Goal: Task Accomplishment & Management: Use online tool/utility

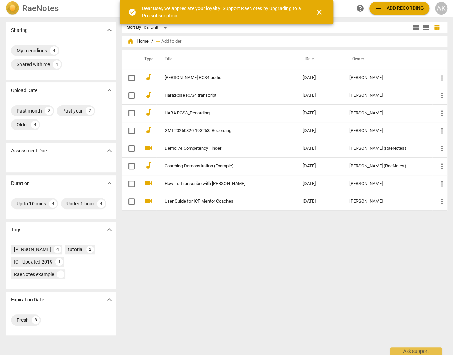
click at [319, 12] on span "close" at bounding box center [319, 12] width 8 height 8
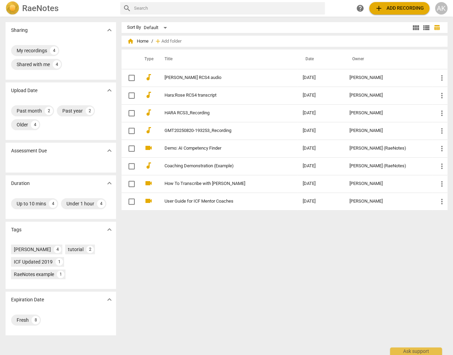
click at [387, 9] on span "add Add recording" at bounding box center [399, 8] width 49 height 8
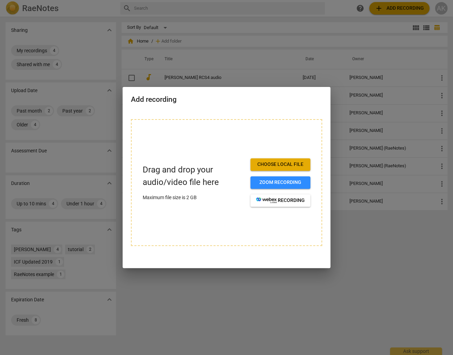
click at [277, 162] on span "Choose local file" at bounding box center [280, 164] width 49 height 7
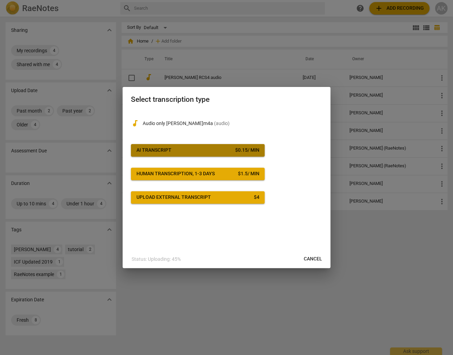
click at [182, 150] on span "AI Transcript $ 0.15 / min" at bounding box center [197, 150] width 123 height 7
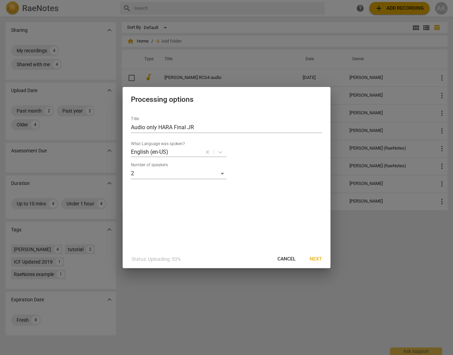
click at [317, 259] on span "Next" at bounding box center [316, 259] width 12 height 7
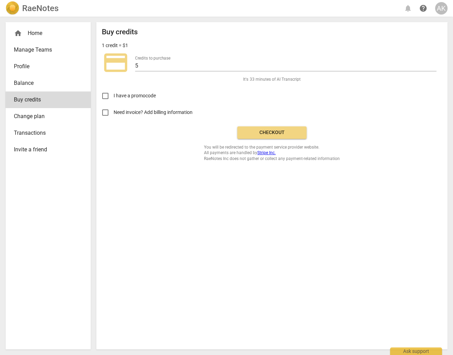
click at [177, 114] on span "Need invoice? Add billing information" at bounding box center [154, 112] width 80 height 7
click at [114, 114] on input "Need invoice? Add billing information" at bounding box center [105, 112] width 17 height 17
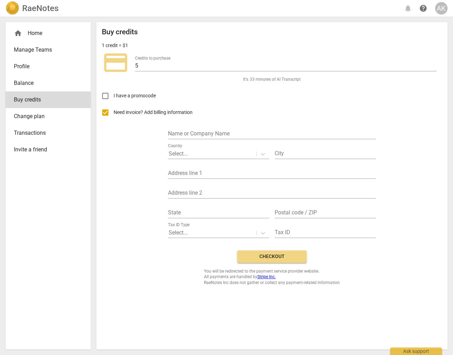
click at [108, 112] on input "Need invoice? Add billing information" at bounding box center [105, 112] width 17 height 17
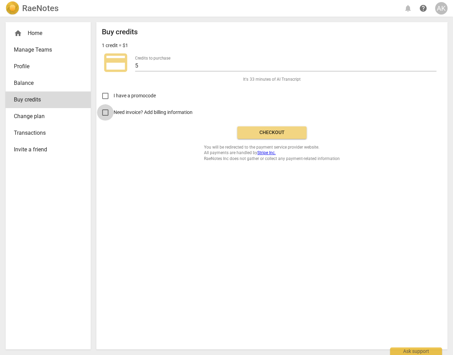
click at [104, 111] on input "Need invoice? Add billing information" at bounding box center [105, 112] width 17 height 17
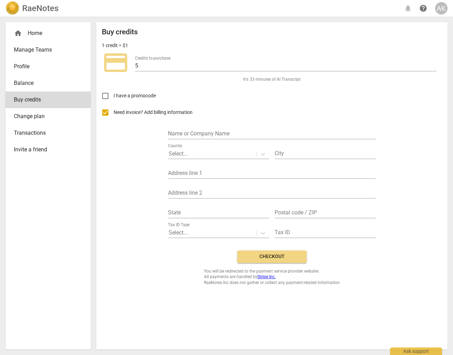
click at [104, 111] on input "Need invoice? Add billing information" at bounding box center [105, 112] width 17 height 17
checkbox input "false"
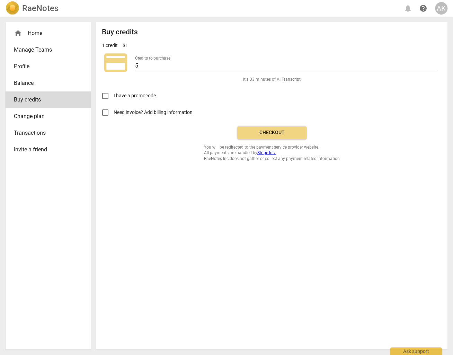
click at [258, 129] on span "Checkout" at bounding box center [272, 132] width 58 height 7
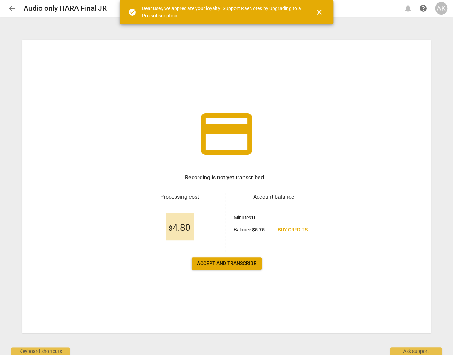
click at [325, 12] on span "close" at bounding box center [319, 12] width 17 height 8
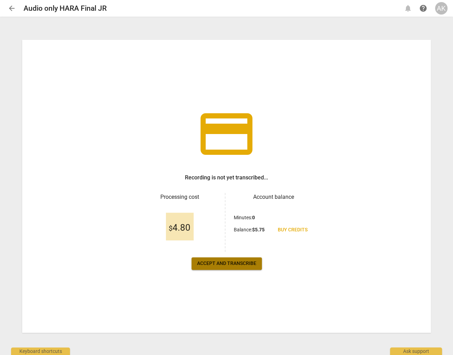
click at [249, 262] on span "Accept and transcribe" at bounding box center [226, 263] width 59 height 7
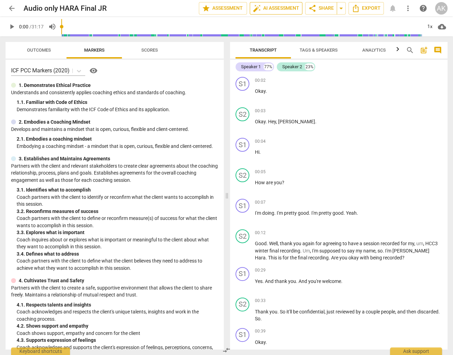
click at [288, 8] on span "auto_fix_high AI Assessment" at bounding box center [276, 8] width 46 height 8
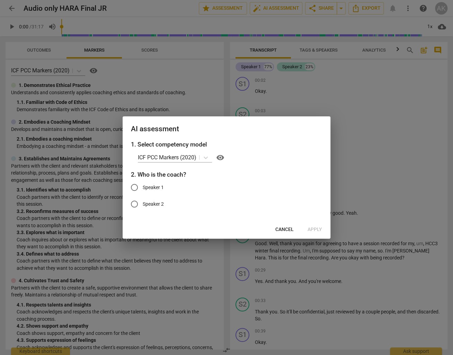
click at [155, 200] on label "Speaker 2" at bounding box center [221, 204] width 191 height 17
click at [143, 200] on input "Speaker 2" at bounding box center [134, 204] width 17 height 17
radio input "true"
click at [286, 228] on span "Cancel" at bounding box center [284, 229] width 18 height 7
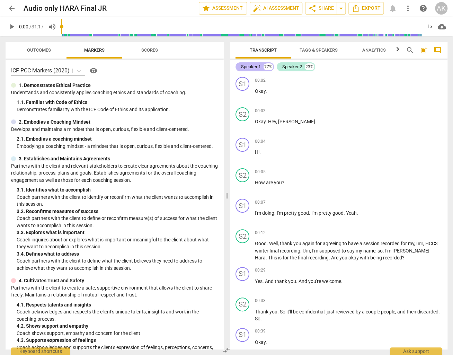
click at [242, 67] on div "Speaker 1" at bounding box center [251, 66] width 20 height 7
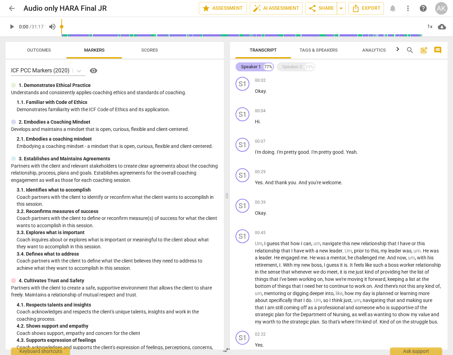
click at [242, 67] on div "Speaker 1" at bounding box center [251, 66] width 20 height 7
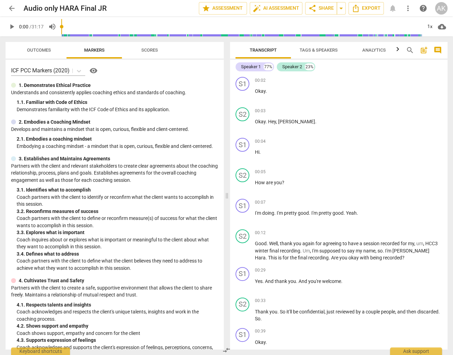
drag, startPoint x: 242, startPoint y: 67, endPoint x: 322, endPoint y: 50, distance: 81.8
click at [322, 50] on span "Tags & Speakers" at bounding box center [319, 49] width 38 height 5
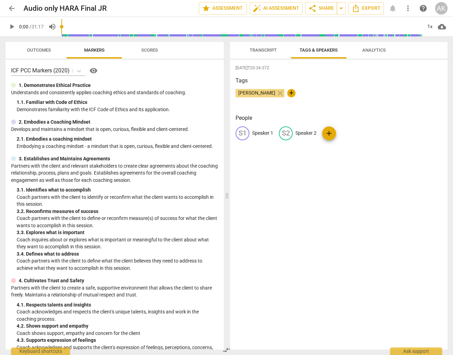
click at [261, 134] on p "Speaker 1" at bounding box center [262, 133] width 21 height 7
type input "Client"
click at [347, 135] on p "Speaker 2" at bounding box center [350, 133] width 21 height 7
type input "Coach"
click at [389, 95] on div "Aim Kuo close +" at bounding box center [339, 96] width 206 height 14
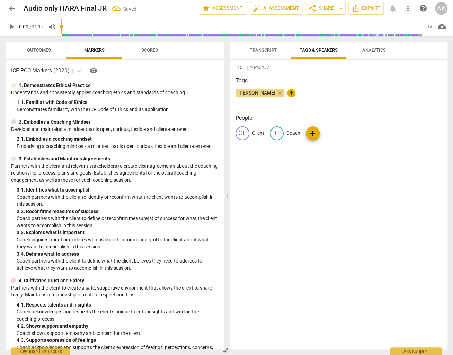
click at [264, 50] on span "Transcript" at bounding box center [263, 49] width 27 height 5
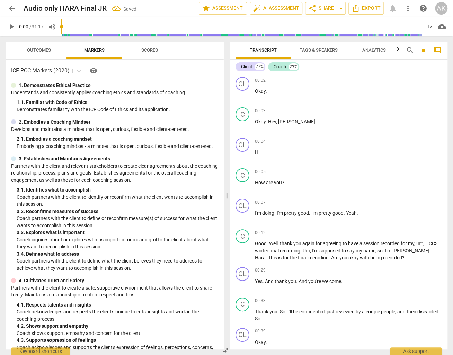
click at [312, 48] on span "Tags & Speakers" at bounding box center [319, 49] width 38 height 5
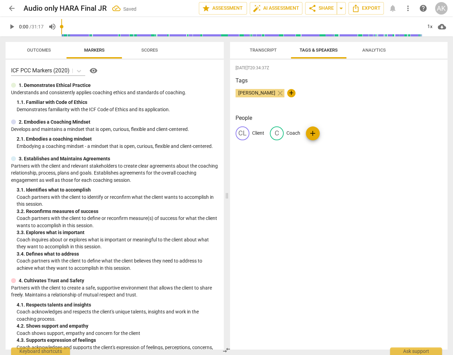
click at [293, 134] on p "Coach" at bounding box center [293, 133] width 14 height 7
type input "[PERSON_NAME]"
click at [258, 132] on p "Client" at bounding box center [258, 133] width 12 height 7
click at [262, 49] on span "Transcript" at bounding box center [263, 49] width 27 height 5
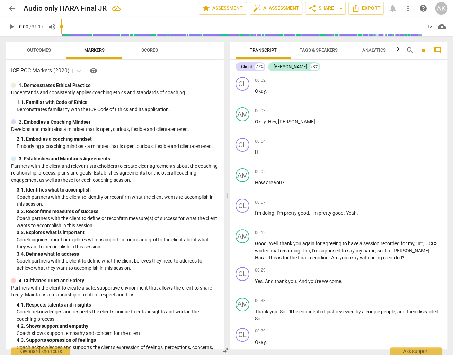
click at [316, 49] on span "Tags & Speakers" at bounding box center [319, 49] width 38 height 5
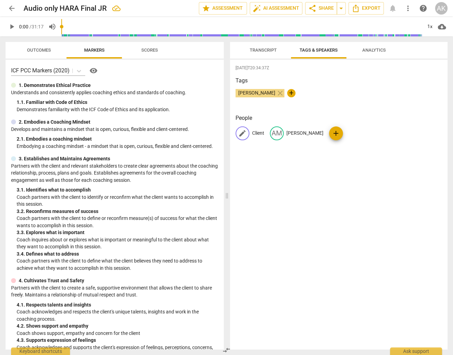
click at [258, 133] on p "Client" at bounding box center [258, 133] width 12 height 7
type input "[PERSON_NAME] (client)"
click at [267, 48] on span "Transcript" at bounding box center [263, 49] width 27 height 5
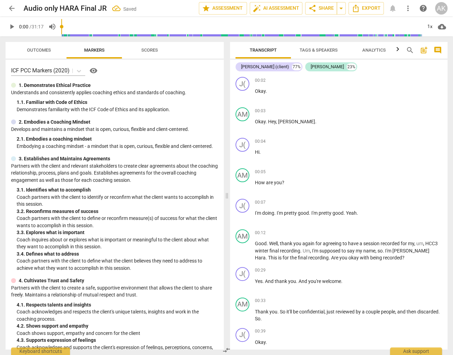
click at [306, 48] on span "Tags & Speakers" at bounding box center [319, 49] width 38 height 5
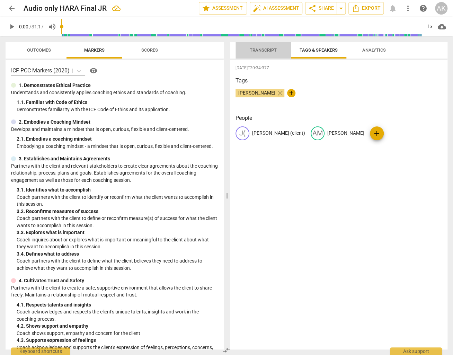
click at [259, 51] on span "Transcript" at bounding box center [263, 49] width 27 height 5
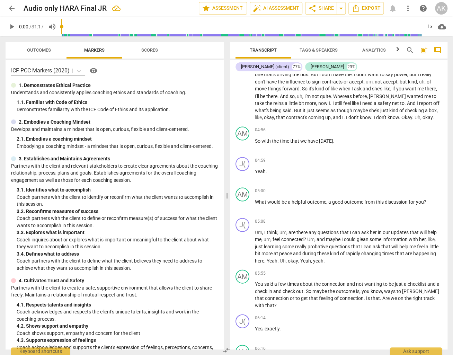
scroll to position [623, 0]
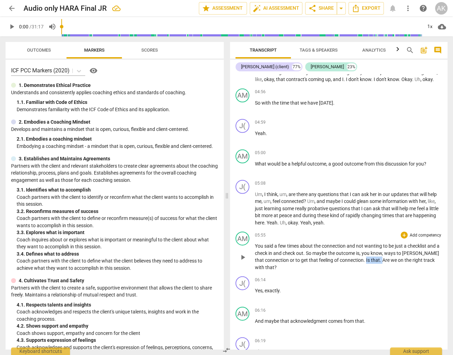
drag, startPoint x: 372, startPoint y: 263, endPoint x: 356, endPoint y: 264, distance: 16.0
click at [356, 264] on p "You said a few times about the connection and not wanting to be just a checklis…" at bounding box center [348, 256] width 187 height 28
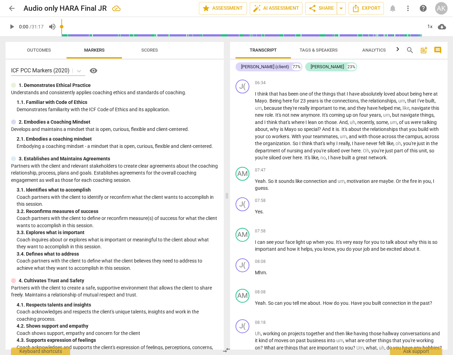
scroll to position [935, 0]
click at [401, 184] on span "Or" at bounding box center [399, 181] width 6 height 6
click at [364, 184] on span "motivation" at bounding box center [359, 181] width 24 height 6
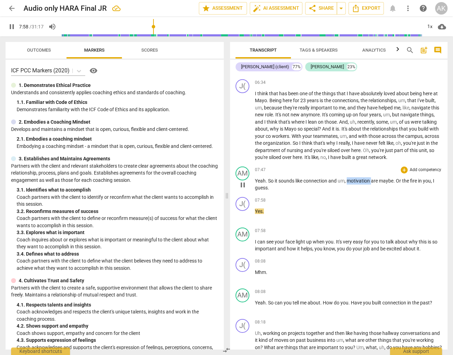
click at [364, 184] on span "motivation" at bounding box center [359, 181] width 24 height 6
click at [266, 184] on span "." at bounding box center [267, 181] width 2 height 6
click at [256, 184] on span "Yeah" at bounding box center [260, 181] width 11 height 6
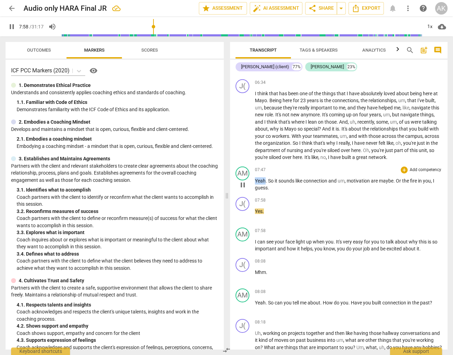
click at [256, 184] on span "Yeah" at bounding box center [260, 181] width 11 height 6
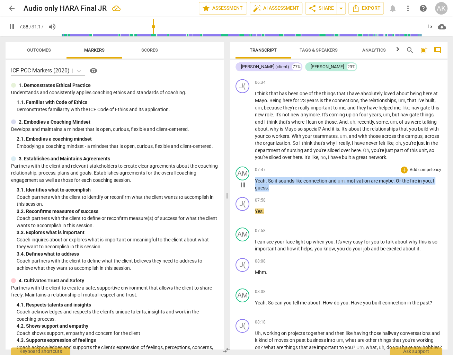
click at [256, 184] on span "Yeah" at bounding box center [260, 181] width 11 height 6
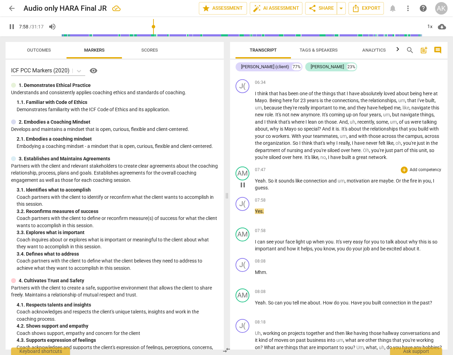
click at [242, 187] on span "pause" at bounding box center [243, 185] width 8 height 8
click at [240, 188] on span "play_arrow" at bounding box center [243, 185] width 8 height 8
click at [281, 183] on span "sounds" at bounding box center [286, 181] width 17 height 6
click at [244, 189] on span "pause" at bounding box center [243, 185] width 8 height 8
type input "476"
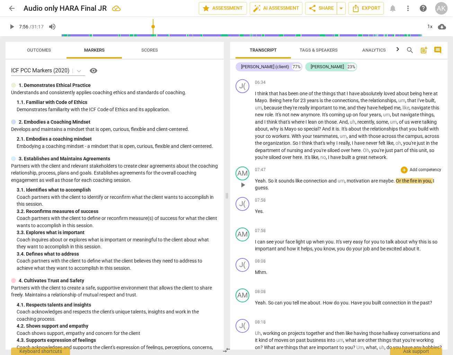
click at [400, 184] on span "Or" at bounding box center [399, 181] width 6 height 6
click at [399, 215] on p "Yes ." at bounding box center [348, 211] width 187 height 7
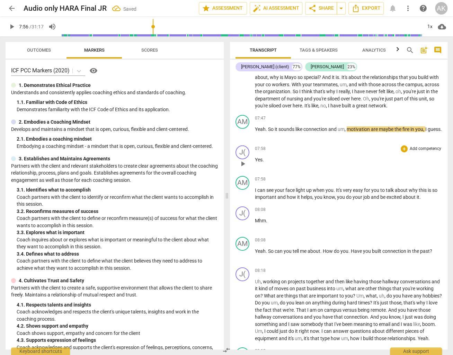
scroll to position [1004, 0]
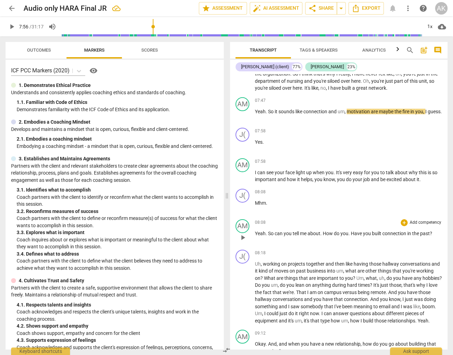
click at [354, 236] on span "Have" at bounding box center [357, 234] width 12 height 6
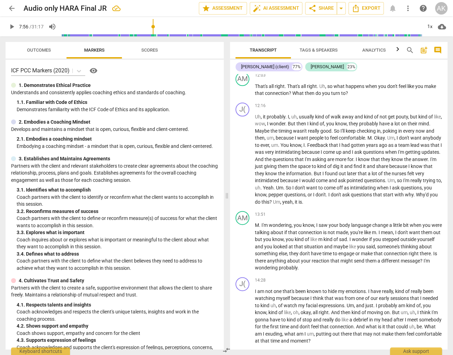
scroll to position [1593, 0]
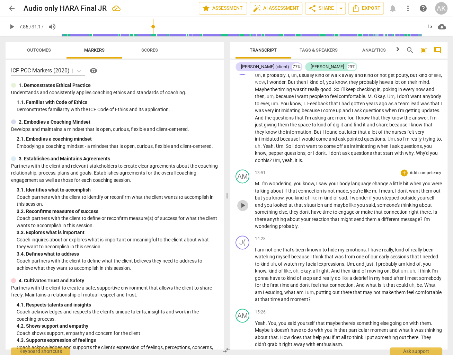
click at [241, 210] on span "play_arrow" at bounding box center [243, 205] width 8 height 8
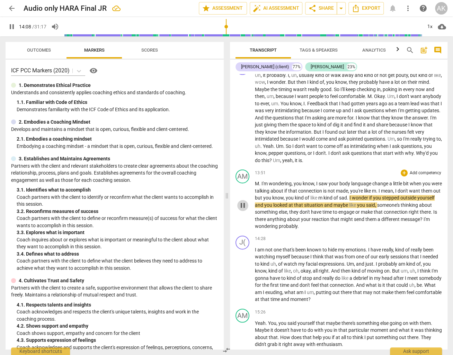
click at [241, 210] on span "pause" at bounding box center [243, 205] width 8 height 8
type input "848"
drag, startPoint x: 272, startPoint y: 208, endPoint x: 257, endPoint y: 208, distance: 15.6
click at [257, 208] on p "M . I'm wondering , you know , I saw your body language change a little bit whe…" at bounding box center [348, 205] width 187 height 50
click at [421, 194] on span "them" at bounding box center [427, 191] width 12 height 6
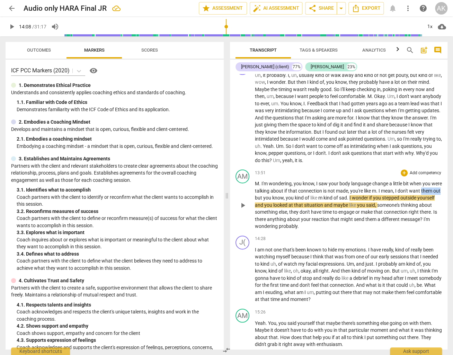
drag, startPoint x: 274, startPoint y: 208, endPoint x: 255, endPoint y: 208, distance: 18.4
click at [255, 208] on p "M . I'm wondering , you know , I saw your body language change a little bit whe…" at bounding box center [348, 205] width 187 height 50
click at [329, 201] on span "m" at bounding box center [331, 198] width 5 height 6
click at [343, 230] on p "M . I'm wondering , you know , I saw your body language change a little bit whe…" at bounding box center [348, 205] width 187 height 50
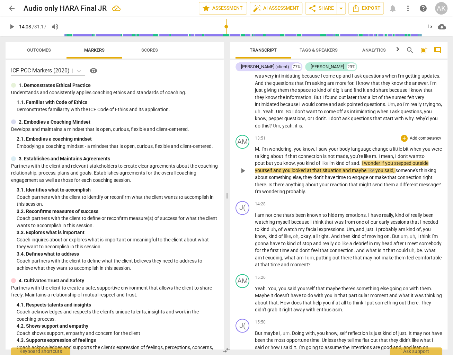
click at [305, 194] on span "probably" at bounding box center [295, 192] width 19 height 6
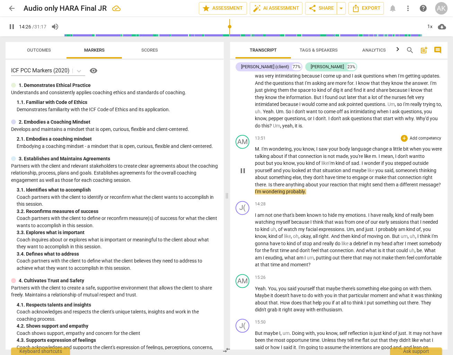
click at [305, 194] on span "probably" at bounding box center [295, 192] width 19 height 6
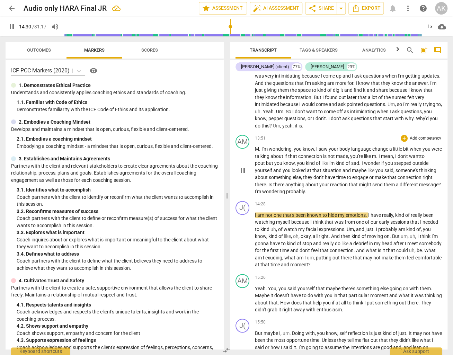
click at [243, 175] on span "pause" at bounding box center [243, 171] width 8 height 8
click at [420, 187] on span "?" at bounding box center [421, 185] width 3 height 6
click at [245, 175] on span "play_arrow" at bounding box center [243, 171] width 8 height 8
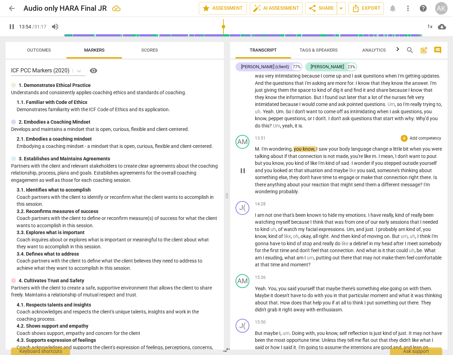
click at [267, 187] on span "there" at bounding box center [261, 185] width 12 height 6
click at [243, 175] on span "pause" at bounding box center [243, 171] width 8 height 8
click at [298, 194] on span "probably" at bounding box center [288, 192] width 19 height 6
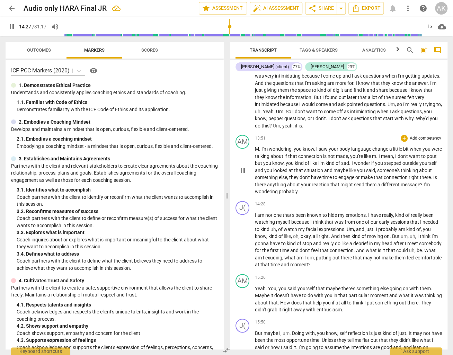
click at [298, 194] on span "probably" at bounding box center [288, 192] width 19 height 6
click at [243, 175] on span "pause" at bounding box center [243, 171] width 8 height 8
type input "869"
click at [298, 194] on span "probably" at bounding box center [288, 192] width 19 height 6
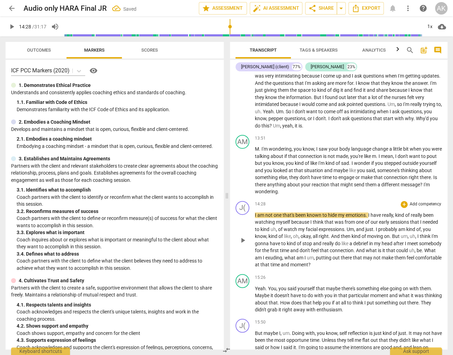
click at [255, 218] on span "I" at bounding box center [256, 215] width 2 height 6
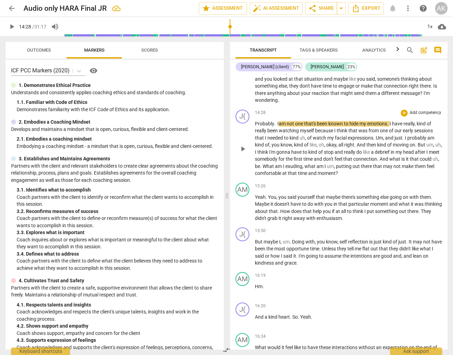
scroll to position [1732, 0]
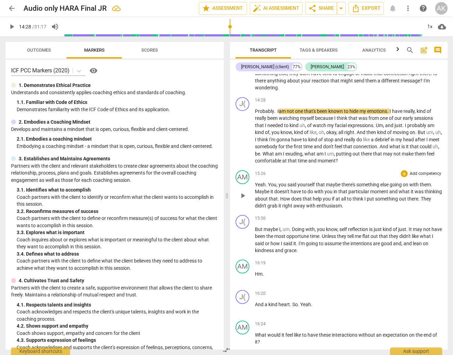
click at [356, 194] on span "particular" at bounding box center [359, 191] width 22 height 6
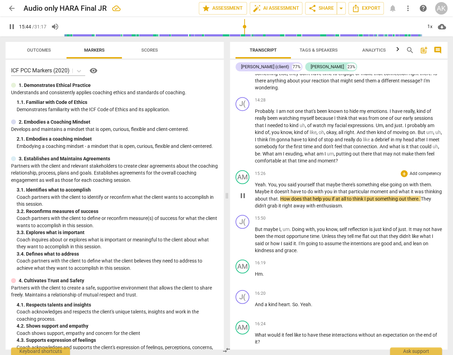
click at [240, 200] on span "pause" at bounding box center [243, 195] width 8 height 8
type input "945"
click at [422, 194] on span "was" at bounding box center [420, 191] width 10 height 6
click at [412, 194] on span "it" at bounding box center [413, 191] width 4 height 6
click at [283, 201] on span "How" at bounding box center [285, 199] width 11 height 6
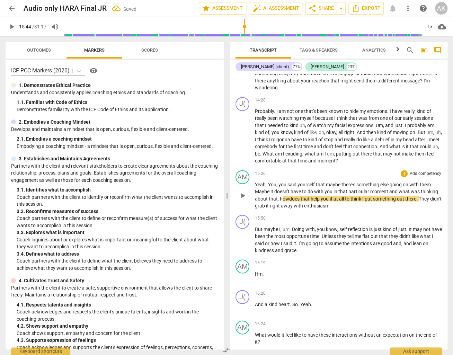
click at [361, 201] on span "think" at bounding box center [357, 199] width 12 height 6
click at [352, 209] on p "Yeah . You , you said yourself that maybe there's something else going on with …" at bounding box center [348, 195] width 187 height 28
click at [362, 201] on span "think:"" at bounding box center [358, 199] width 14 height 6
click at [363, 201] on span "think:"" at bounding box center [358, 199] width 14 height 6
click at [366, 201] on span "think: "" at bounding box center [358, 199] width 15 height 6
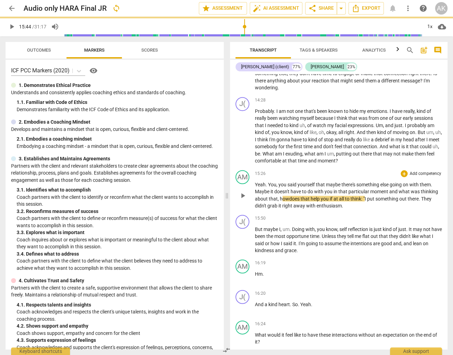
click at [354, 209] on p "Yeah . You , you said yourself that maybe there's something else going on with …" at bounding box center [348, 195] width 187 height 28
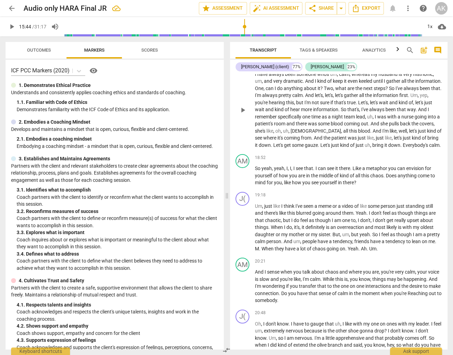
scroll to position [2251, 0]
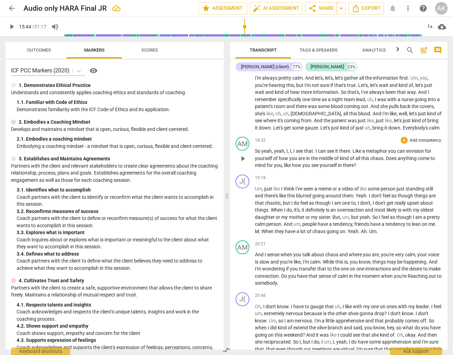
click at [355, 154] on span "Like" at bounding box center [358, 151] width 10 height 6
click at [338, 154] on span "it" at bounding box center [337, 151] width 4 height 6
click at [348, 154] on span "There" at bounding box center [351, 151] width 12 height 6
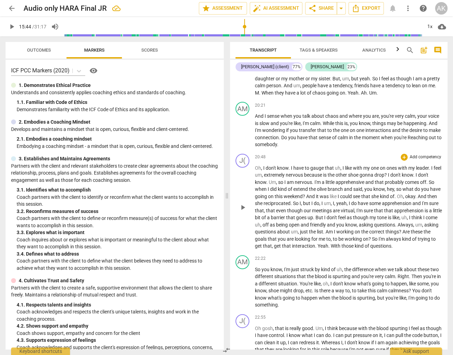
scroll to position [2425, 0]
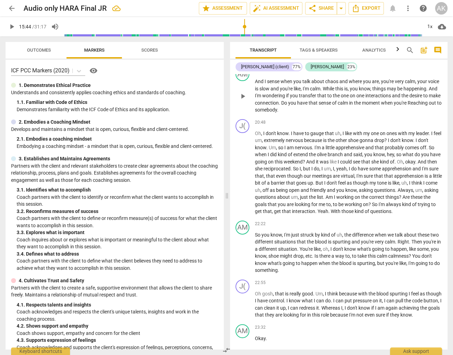
click at [408, 106] on span "Reaching" at bounding box center [418, 103] width 21 height 6
click at [345, 136] on span "like" at bounding box center [349, 134] width 8 height 6
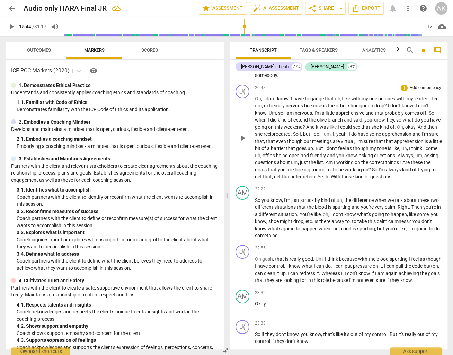
scroll to position [2494, 0]
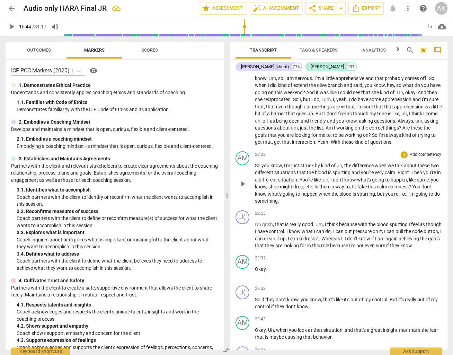
click at [388, 189] on span "calm" at bounding box center [382, 187] width 11 height 6
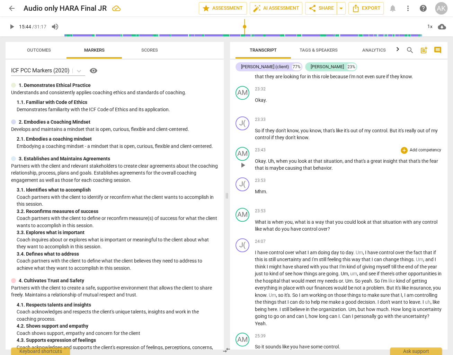
scroll to position [2702, 0]
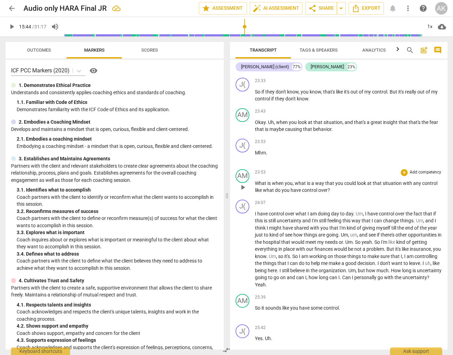
click at [439, 194] on p "What is when you , what is a way that you could look at that situation with any…" at bounding box center [348, 187] width 187 height 14
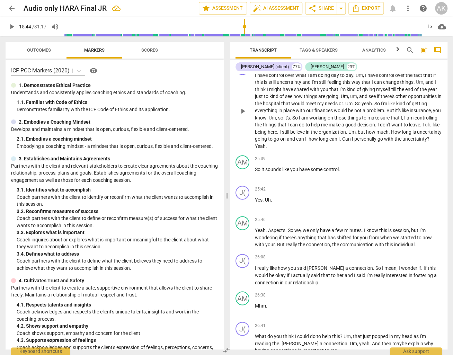
scroll to position [2875, 0]
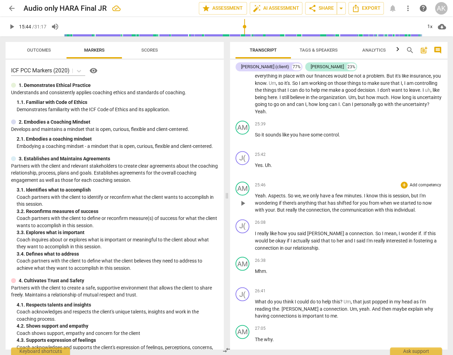
click at [391, 198] on span "is" at bounding box center [390, 196] width 5 height 6
click at [256, 213] on span "with" at bounding box center [260, 210] width 10 height 6
click at [436, 198] on span "I'm" at bounding box center [439, 196] width 6 height 6
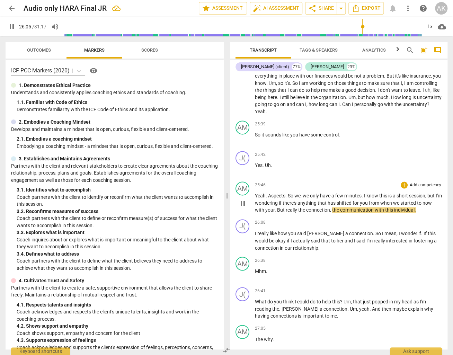
click at [245, 207] on span "pause" at bounding box center [243, 203] width 8 height 8
type input "1566"
click at [293, 213] on span "really" at bounding box center [292, 210] width 12 height 6
click at [295, 213] on span "really" at bounding box center [292, 210] width 12 height 6
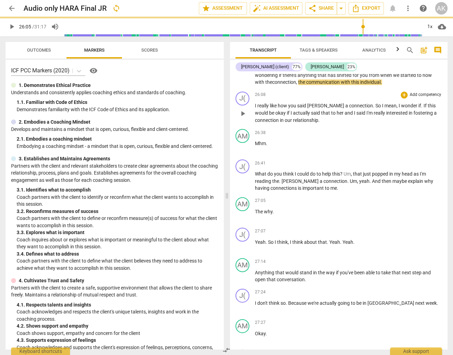
scroll to position [3013, 0]
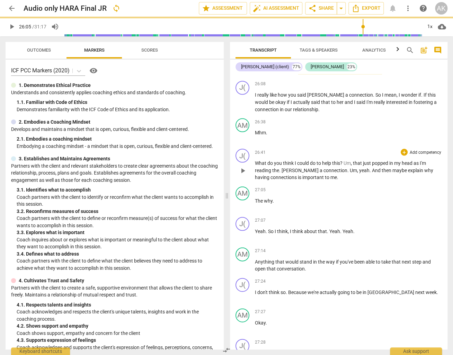
click at [283, 173] on span "[PERSON_NAME]" at bounding box center [301, 170] width 38 height 6
click at [280, 173] on span "." at bounding box center [280, 170] width 2 height 6
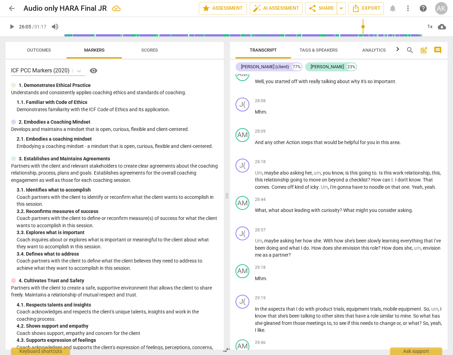
scroll to position [3464, 0]
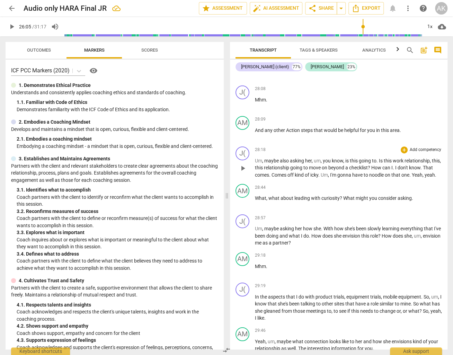
click at [285, 178] on span "Comes" at bounding box center [280, 175] width 16 height 6
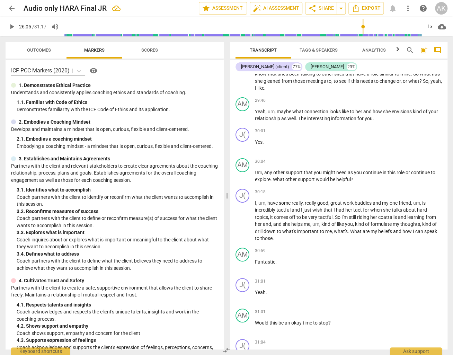
scroll to position [3706, 0]
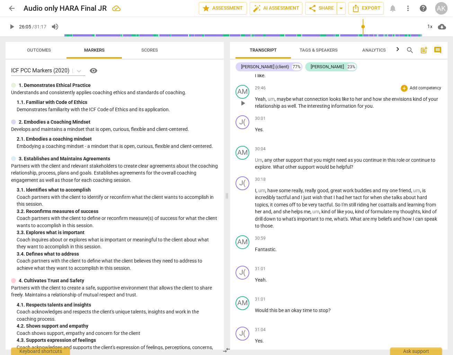
click at [304, 109] on span "The" at bounding box center [302, 106] width 9 height 6
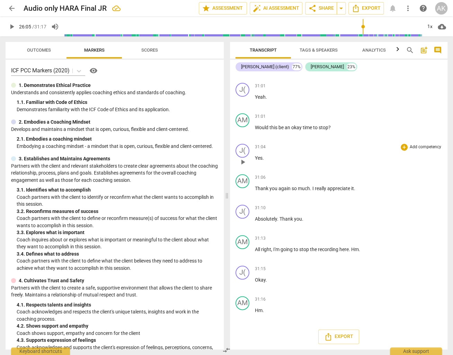
scroll to position [3898, 0]
drag, startPoint x: 270, startPoint y: 310, endPoint x: 257, endPoint y: 253, distance: 58.0
click at [257, 253] on div "J( play_arrow pause 00:02 + Add competency keyboard_arrow_right Okay . AM play_…" at bounding box center [339, 211] width 218 height 275
click at [260, 264] on div "J( play_arrow pause 31:15 + Add competency keyboard_arrow_right Okay ." at bounding box center [339, 278] width 218 height 30
drag, startPoint x: 255, startPoint y: 248, endPoint x: 295, endPoint y: 316, distance: 78.8
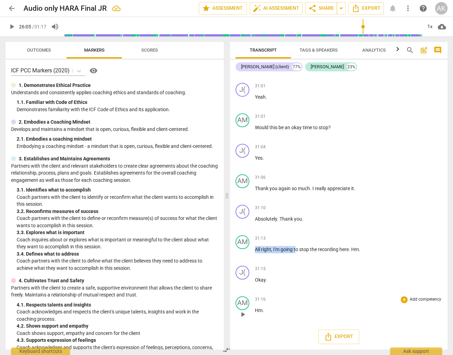
click at [295, 316] on div "J( play_arrow pause 00:02 + Add competency keyboard_arrow_right Okay . AM play_…" at bounding box center [339, 211] width 218 height 275
click at [349, 271] on div "31:15 + Add competency keyboard_arrow_right" at bounding box center [348, 269] width 187 height 7
click at [286, 8] on span "auto_fix_high AI Assessment" at bounding box center [276, 8] width 46 height 8
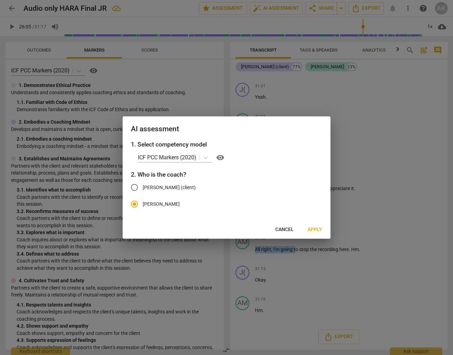
click at [309, 228] on span "Apply" at bounding box center [315, 229] width 15 height 7
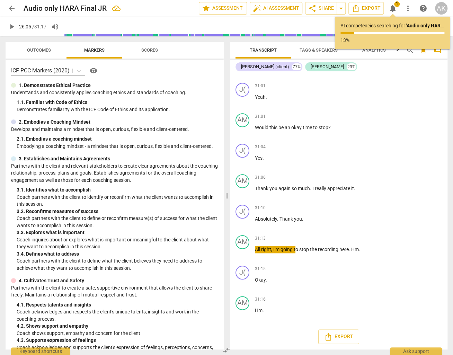
type input "1566"
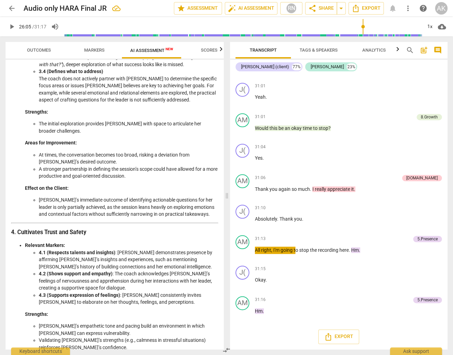
scroll to position [426, 0]
